Goal: Task Accomplishment & Management: Manage account settings

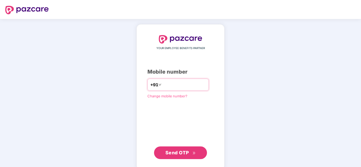
paste input "**********"
type input "**********"
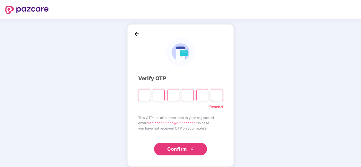
type input "*"
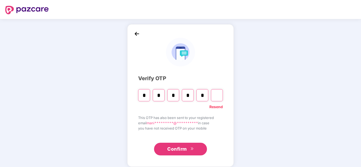
type input "*"
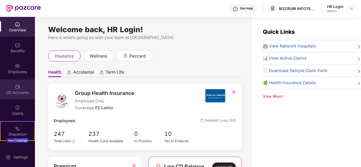
click at [16, 91] on div "CD Accounts" at bounding box center [17, 92] width 35 height 5
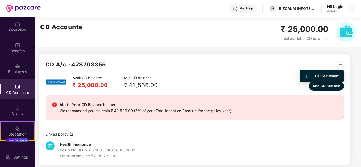
click at [341, 65] on img "button" at bounding box center [340, 64] width 7 height 7
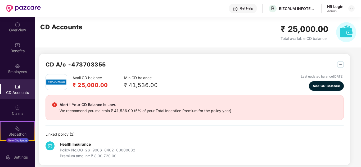
click at [251, 61] on div "CD A/c - 473703355" at bounding box center [195, 67] width 298 height 14
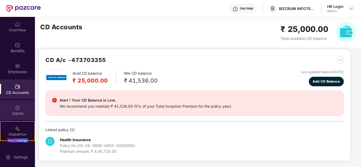
click at [20, 112] on div "Claims" at bounding box center [17, 113] width 35 height 5
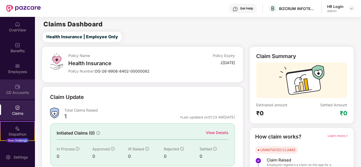
click at [21, 84] on div "CD Accounts" at bounding box center [17, 90] width 35 height 20
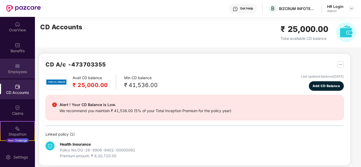
click at [20, 72] on div "Employees" at bounding box center [17, 71] width 35 height 5
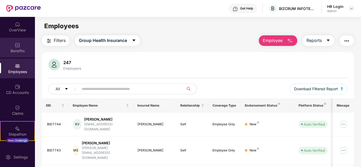
click at [21, 52] on div "Benefits" at bounding box center [17, 50] width 35 height 5
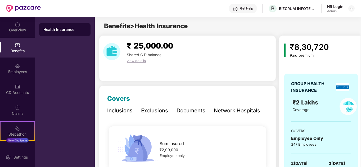
click at [151, 111] on div "Exclusions" at bounding box center [154, 111] width 27 height 8
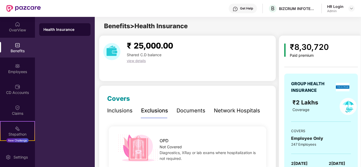
click at [190, 112] on div "Documents" at bounding box center [190, 111] width 29 height 8
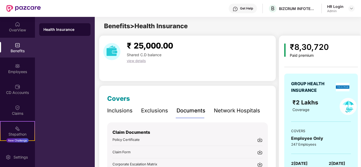
click at [214, 111] on div "Network Hospitals" at bounding box center [237, 111] width 46 height 8
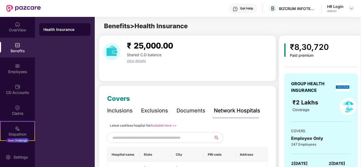
click at [192, 110] on div "Documents" at bounding box center [190, 111] width 29 height 8
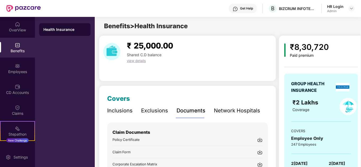
click at [225, 112] on div "Network Hospitals" at bounding box center [237, 111] width 46 height 8
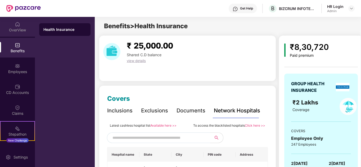
click at [15, 32] on div "OverView" at bounding box center [17, 30] width 35 height 5
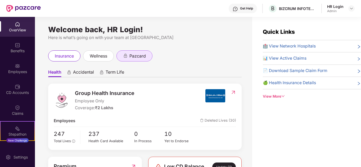
click at [132, 56] on span "pazcard" at bounding box center [137, 56] width 16 height 7
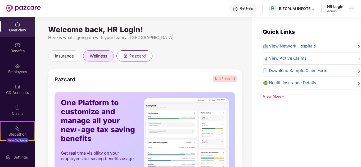
click at [102, 51] on div "wellness" at bounding box center [98, 56] width 31 height 11
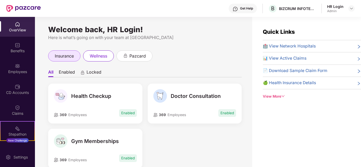
click at [73, 59] on span "insurance" at bounding box center [64, 56] width 19 height 7
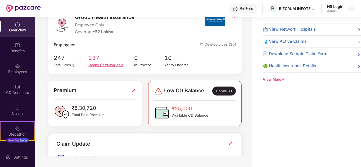
scroll to position [52, 0]
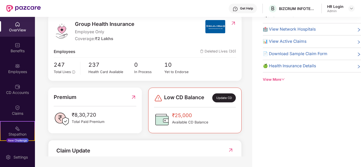
click at [343, 101] on div "Quick Links 🏥 View Network Hospitals 📊 View Active Claims 📄 Download Sample Cla…" at bounding box center [306, 83] width 109 height 167
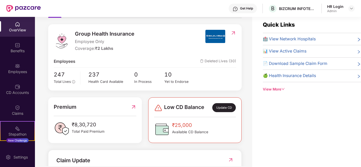
scroll to position [6, 0]
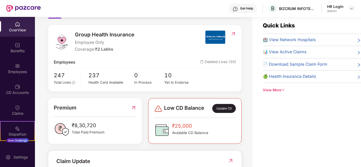
click at [293, 78] on span "🍏 Health Insurance Details" at bounding box center [289, 77] width 53 height 6
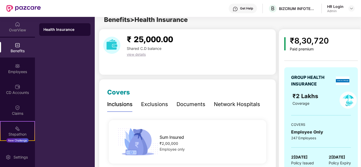
click at [19, 30] on div "OverView" at bounding box center [17, 30] width 35 height 5
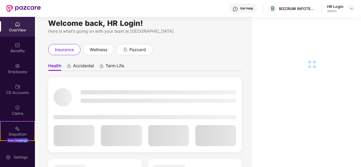
click at [19, 44] on img at bounding box center [17, 45] width 5 height 5
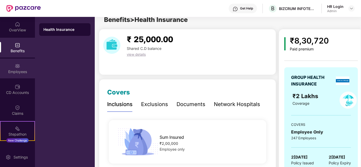
click at [17, 64] on img at bounding box center [17, 66] width 5 height 5
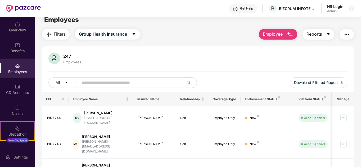
click at [328, 38] on button "Reports" at bounding box center [318, 34] width 32 height 11
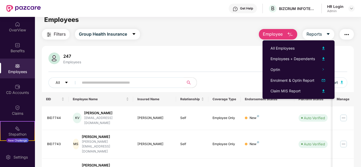
click at [348, 34] on img "button" at bounding box center [346, 34] width 6 height 6
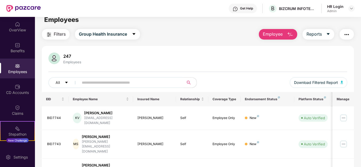
click at [114, 38] on button "Group Health Insurance" at bounding box center [107, 34] width 65 height 11
click at [183, 34] on div "Filters Group Health Insurance Employee Reports" at bounding box center [198, 34] width 312 height 11
click at [21, 69] on div "Employees" at bounding box center [17, 71] width 35 height 5
click at [12, 88] on div "CD Accounts" at bounding box center [17, 90] width 35 height 20
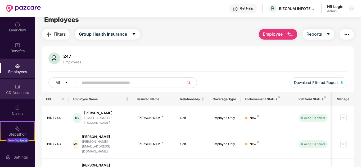
scroll to position [4, 0]
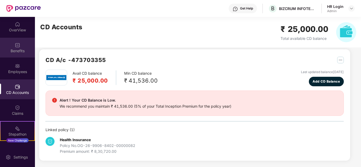
click at [17, 44] on img at bounding box center [17, 45] width 5 height 5
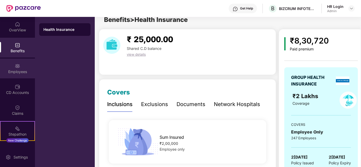
click at [17, 74] on div "Employees" at bounding box center [17, 71] width 35 height 5
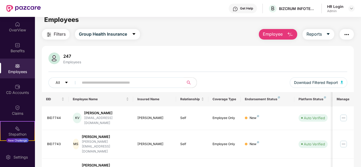
click at [17, 74] on div "Employees" at bounding box center [17, 71] width 35 height 5
click at [18, 85] on img at bounding box center [17, 86] width 5 height 5
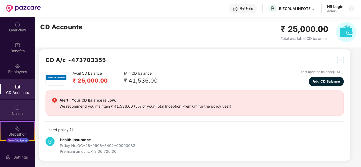
click at [29, 110] on div "Claims" at bounding box center [17, 111] width 35 height 20
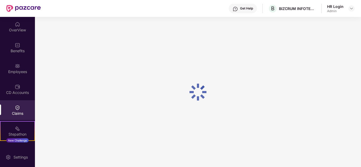
scroll to position [6, 0]
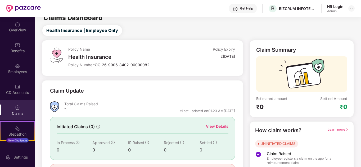
click at [351, 64] on div "Claim Summary Estimated amount ₹0 Settled Amount ₹0" at bounding box center [302, 78] width 104 height 77
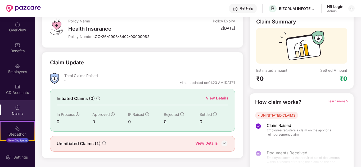
scroll to position [40, 0]
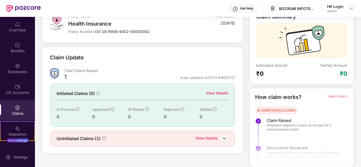
click at [224, 140] on img at bounding box center [224, 139] width 8 height 8
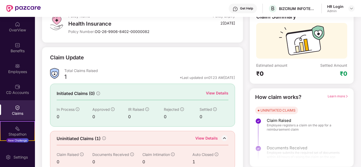
scroll to position [49, 0]
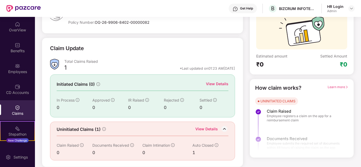
click at [24, 114] on div "Claims" at bounding box center [17, 113] width 35 height 5
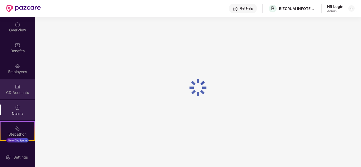
click at [26, 94] on div "CD Accounts" at bounding box center [17, 92] width 35 height 5
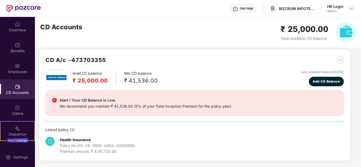
scroll to position [4, 0]
click at [21, 69] on div "Employees" at bounding box center [17, 71] width 35 height 5
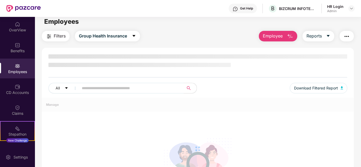
scroll to position [49, 0]
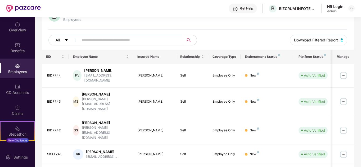
drag, startPoint x: 309, startPoint y: 38, endPoint x: 312, endPoint y: 29, distance: 9.6
click at [312, 29] on div "247 Employees All Download Filtered Report" at bounding box center [198, 30] width 312 height 40
click at [350, 8] on img at bounding box center [351, 8] width 4 height 4
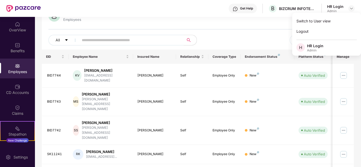
click at [265, 36] on div "All Download Filtered Report" at bounding box center [197, 42] width 299 height 15
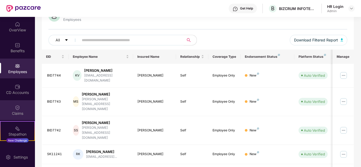
click at [15, 111] on div "Claims" at bounding box center [17, 113] width 35 height 5
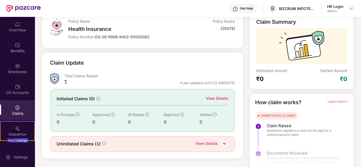
scroll to position [40, 0]
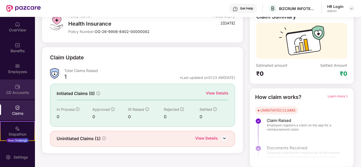
click at [25, 90] on div "CD Accounts" at bounding box center [17, 90] width 35 height 20
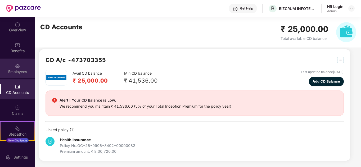
click at [21, 71] on div "Employees" at bounding box center [17, 71] width 35 height 5
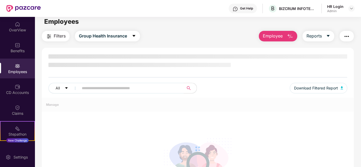
scroll to position [49, 0]
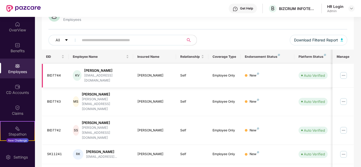
click at [344, 74] on img at bounding box center [343, 75] width 8 height 8
click at [297, 97] on td "Auto Verified" at bounding box center [313, 102] width 38 height 29
click at [341, 73] on img at bounding box center [343, 75] width 8 height 8
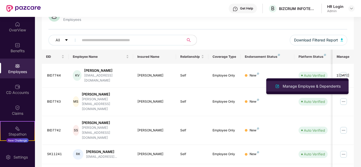
click at [317, 86] on div "Manage Employee & Dependents" at bounding box center [312, 87] width 60 height 6
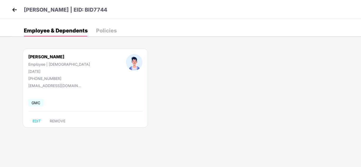
click at [105, 31] on div "Policies" at bounding box center [106, 30] width 21 height 5
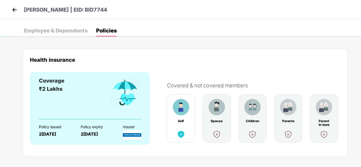
click at [16, 8] on img at bounding box center [15, 10] width 8 height 8
